Goal: Task Accomplishment & Management: Manage account settings

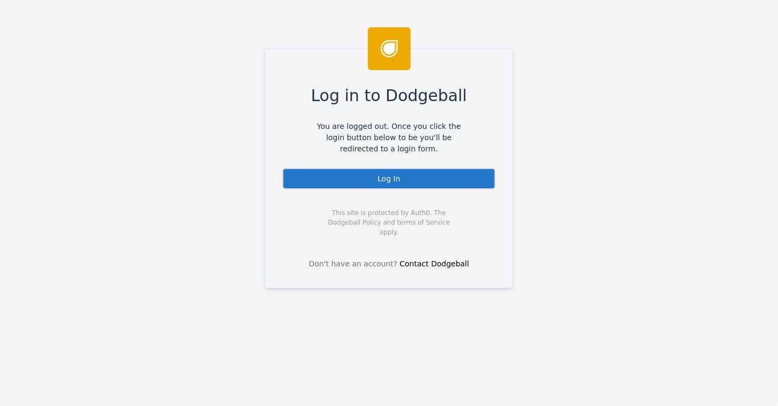
click at [409, 173] on div "Log In" at bounding box center [388, 178] width 213 height 21
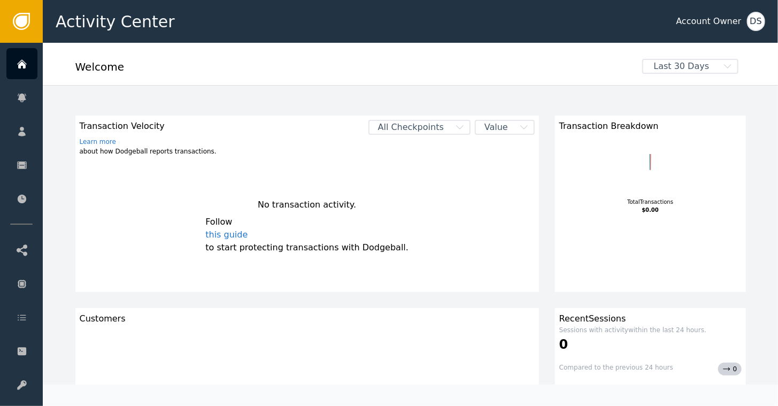
click at [759, 20] on div "DS" at bounding box center [756, 21] width 18 height 19
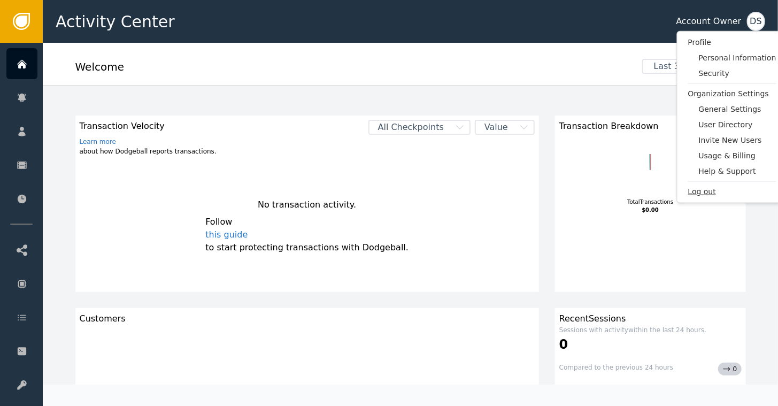
click at [706, 189] on span "Log out" at bounding box center [732, 191] width 88 height 11
